Goal: Information Seeking & Learning: Learn about a topic

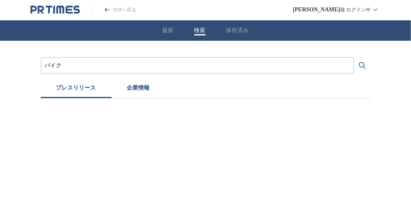
click at [54, 12] on icon "PR TIMESのトップページはこちら" at bounding box center [54, 9] width 2 height 9
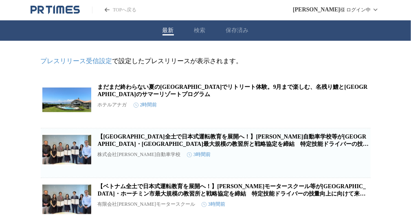
click at [204, 30] on button "検索" at bounding box center [199, 30] width 11 height 7
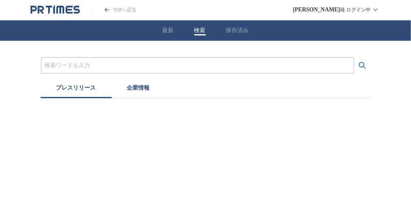
click at [71, 69] on input "プレスリリースおよび企業を検索する" at bounding box center [198, 65] width 306 height 9
type input "バイク"
click at [355, 57] on button "検索する" at bounding box center [363, 65] width 16 height 16
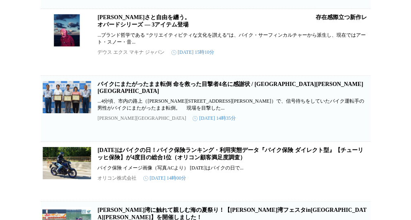
scroll to position [912, 0]
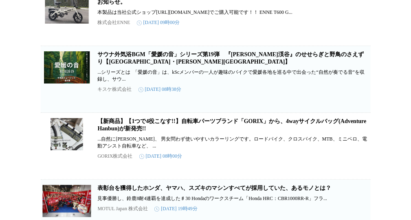
scroll to position [2097, 0]
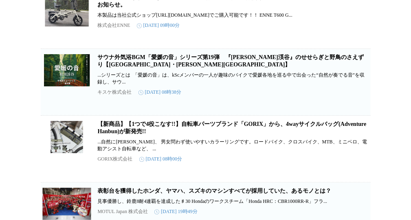
click at [112, 8] on link "「最近煉天ですね、心を燃やせ！モーターは静かでも、魂は熱く──ENNE T600GR！」新フレーム採用のお知らせ。" at bounding box center [232, 0] width 269 height 13
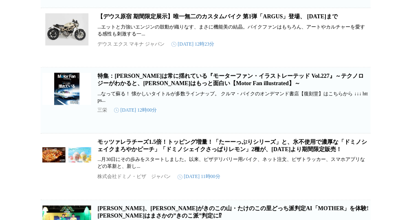
scroll to position [1691, 0]
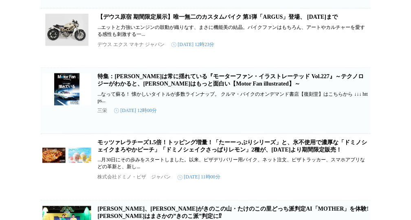
click at [130, 20] on link "【デウス原宿 期間限定展示】唯一無二のカスタムバイク 第1弾「ARGUS」登場、 [DATE]まで" at bounding box center [218, 17] width 241 height 6
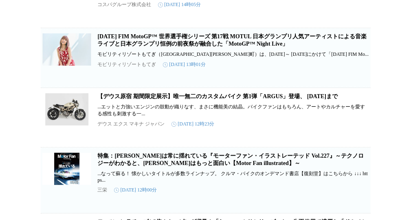
scroll to position [1609, 0]
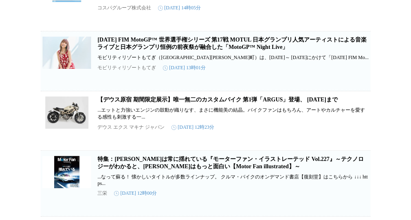
click at [141, 50] on link "[DATE] FIM MotoGP™ 世界選手権シリーズ 第17戦 MOTUL 日本グランプリ人気アーティストによる音楽ライブと日本グランプリ恒例の前夜祭が融…" at bounding box center [233, 43] width 270 height 13
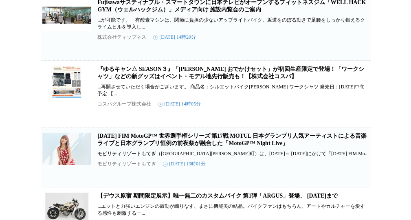
scroll to position [1511, 0]
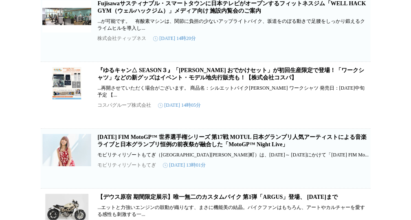
click at [127, 81] on link "『ゆるキャン△ SEASON３』「[PERSON_NAME] おでかけセット」が初回生産限定で登場！「ワークシャツ」などの新グッズはイベント・モデル地先行販売…" at bounding box center [231, 73] width 267 height 13
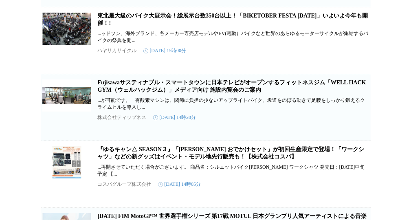
click at [138, 26] on link "東北最大級のバイク大展示会！総展示台数350台以上！「BIKETOBER FESTA [DATE]」いよいよ今年も開催！!" at bounding box center [233, 19] width 271 height 13
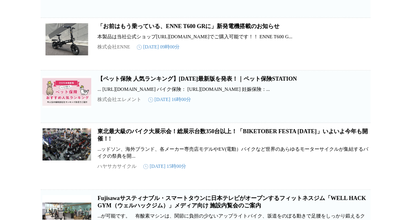
click at [122, 29] on link "「お前はもう乗っている、ENNE T600 GRに」新発電機搭載のお知らせ" at bounding box center [189, 26] width 182 height 6
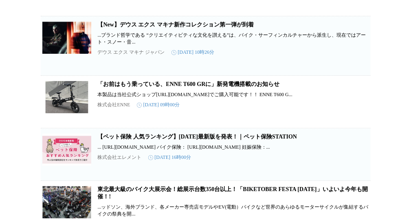
scroll to position [1246, 0]
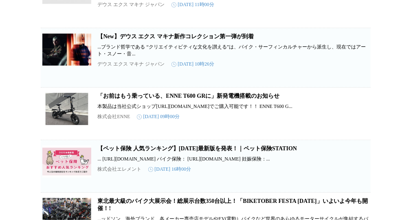
click at [161, 40] on link "【New】デウス エクス マキナ新作コレクション第一弾が到着" at bounding box center [176, 36] width 156 height 6
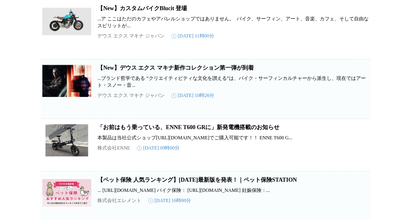
scroll to position [1213, 0]
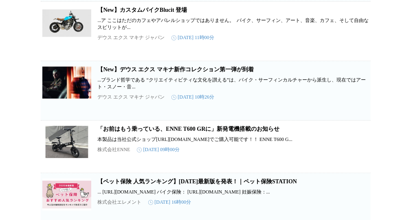
click at [124, 13] on link "【New】カスタムバイクBlucit 登場" at bounding box center [143, 10] width 90 height 6
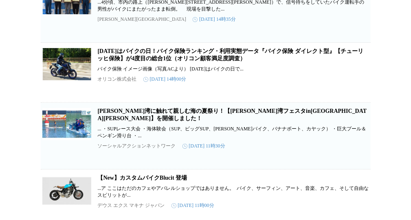
scroll to position [1043, 0]
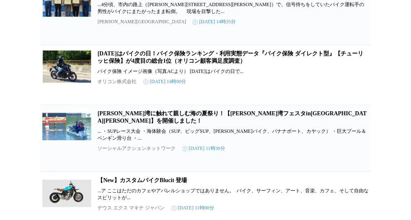
click at [112, 64] on link "[DATE]はバイクの日！バイク保険ランキング・利用実態データ『バイク保険 ダイレクト型』【チューリッヒ保険】が4度目の総合1位（オリコン顧客満足度調査）" at bounding box center [231, 57] width 266 height 13
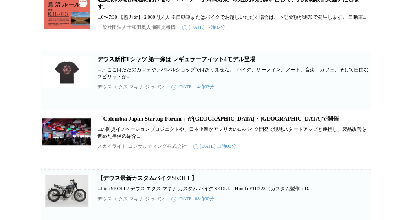
scroll to position [725, 0]
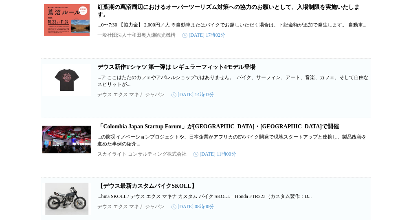
click at [120, 70] on link "デウス新作Tシャツ 第一弾は レギュラーフィット4モデル登場" at bounding box center [177, 67] width 158 height 6
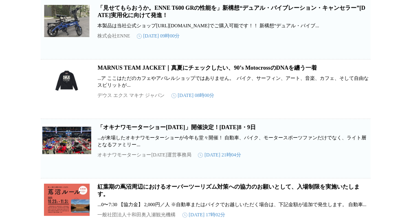
scroll to position [537, 0]
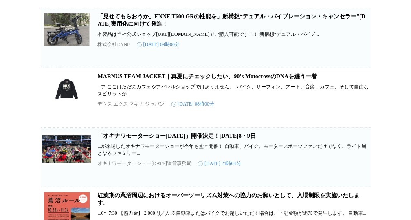
click at [127, 80] on link "MARNUS TEAM JACKET｜真夏にチェックしたい、90’s MotocrossのDNAを纏う一着" at bounding box center [208, 76] width 220 height 6
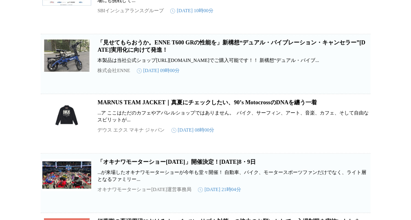
click at [119, 53] on link "「見せてもらおうか。ENNE T600 GRの性能を」新構想“デュアル・バイブレーション・キャンセラー”[DATE]実用化に向けて発進！" at bounding box center [232, 46] width 268 height 13
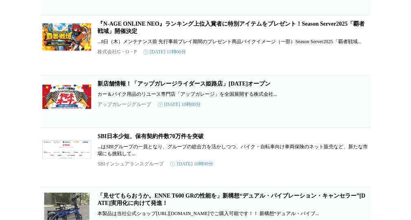
scroll to position [353, 0]
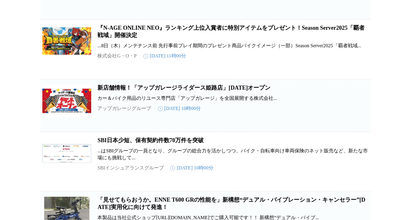
click at [119, 91] on link "新店舗情報！「アップガレージライダース姫路店」[DATE]オープン" at bounding box center [184, 88] width 173 height 6
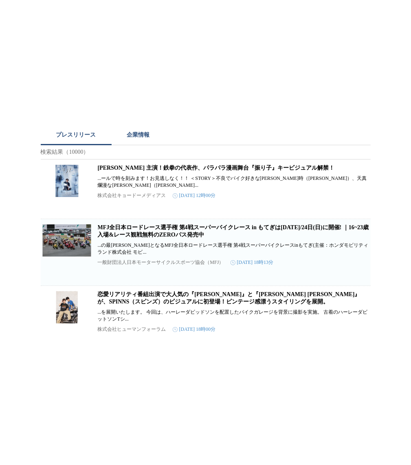
scroll to position [0, 0]
